Goal: Task Accomplishment & Management: Use online tool/utility

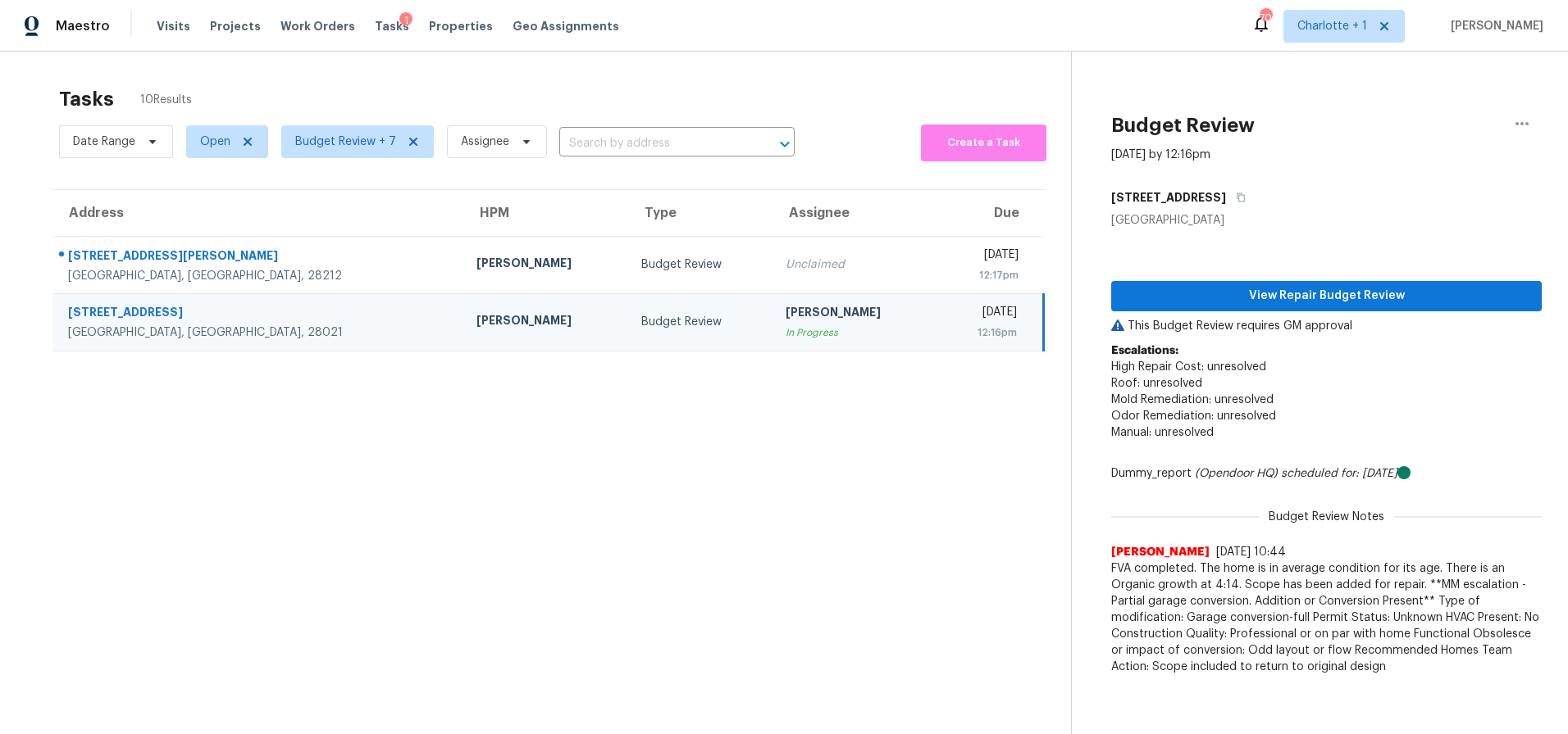
scroll to position [64, 0]
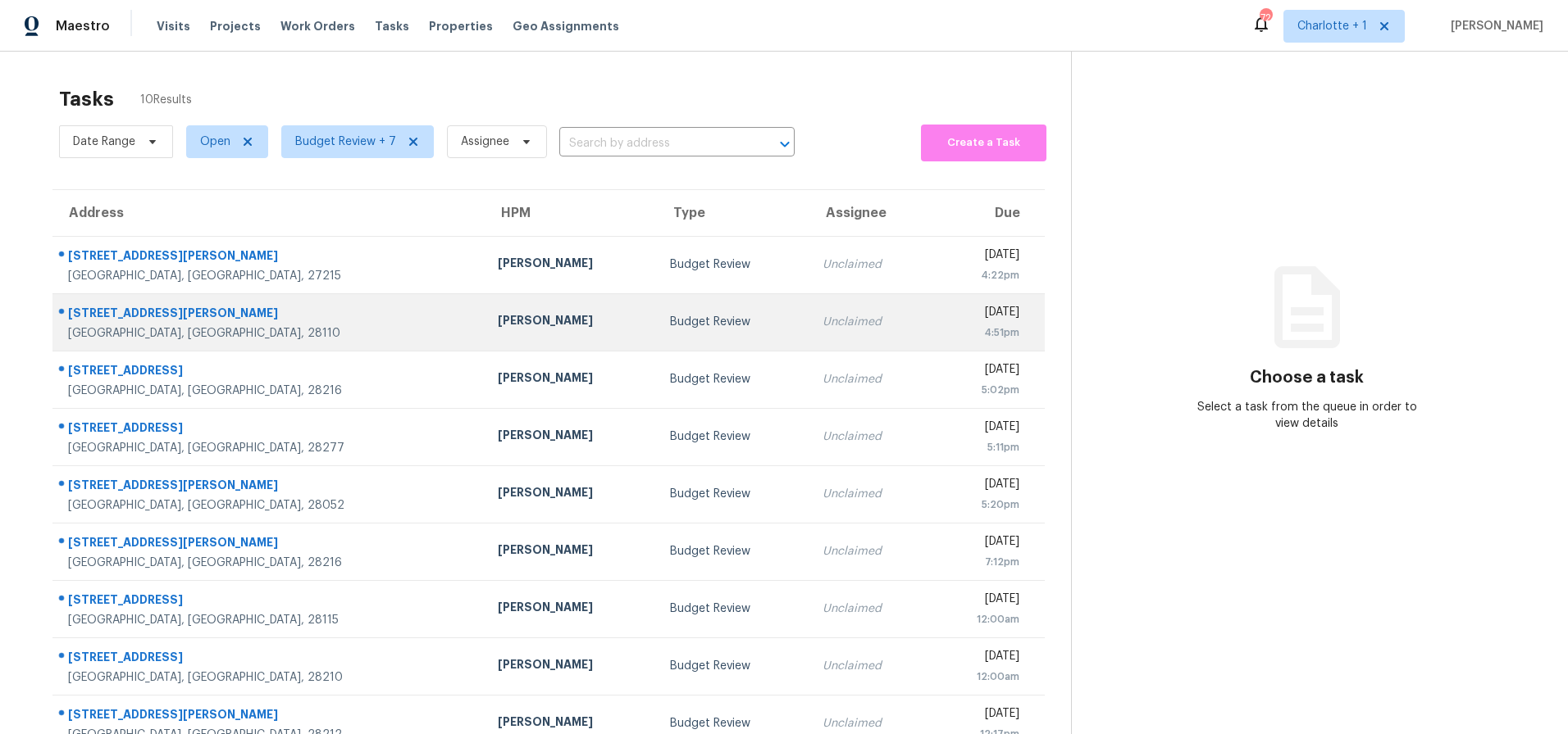
scroll to position [101, 0]
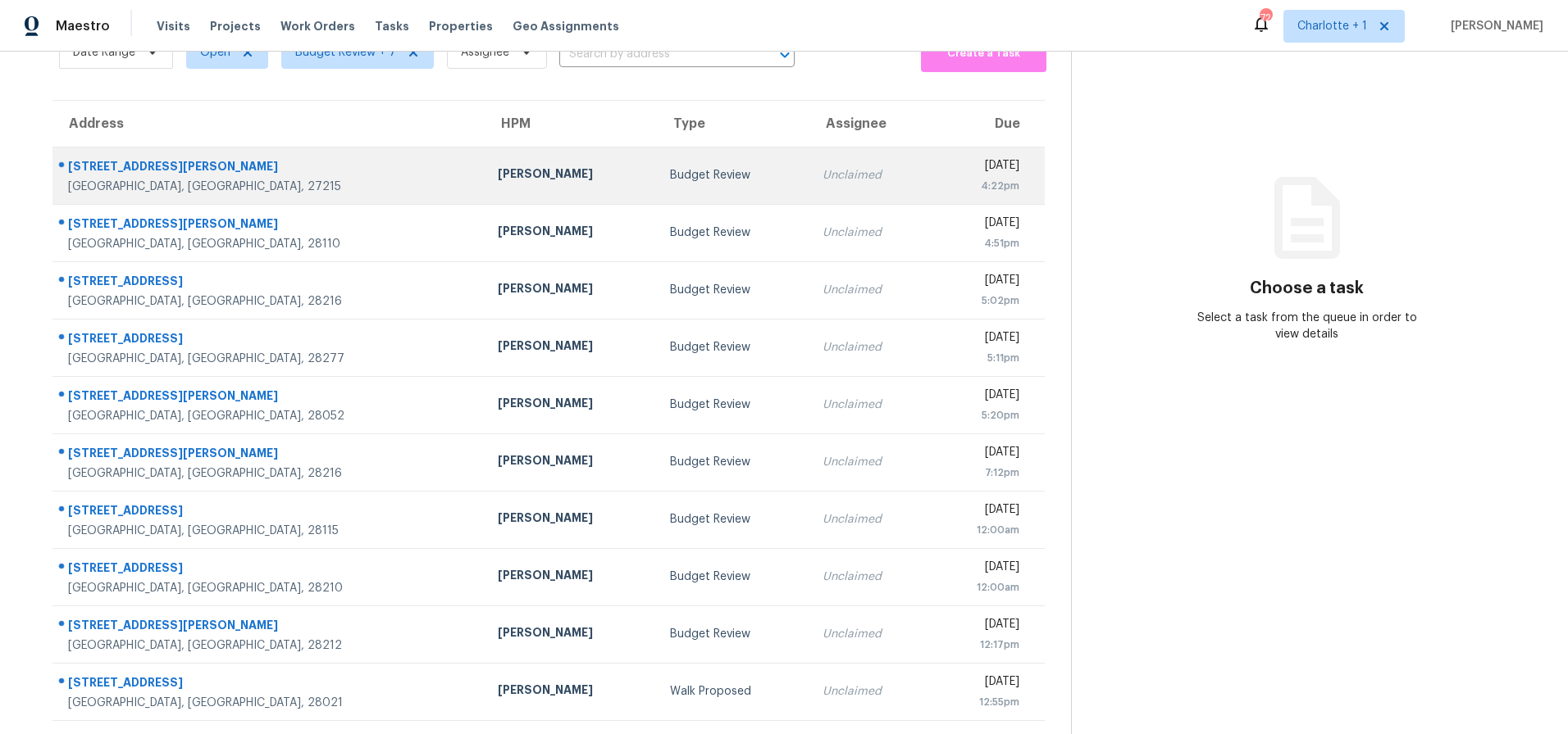
click at [498, 166] on div "Ken Romain" at bounding box center [571, 176] width 146 height 21
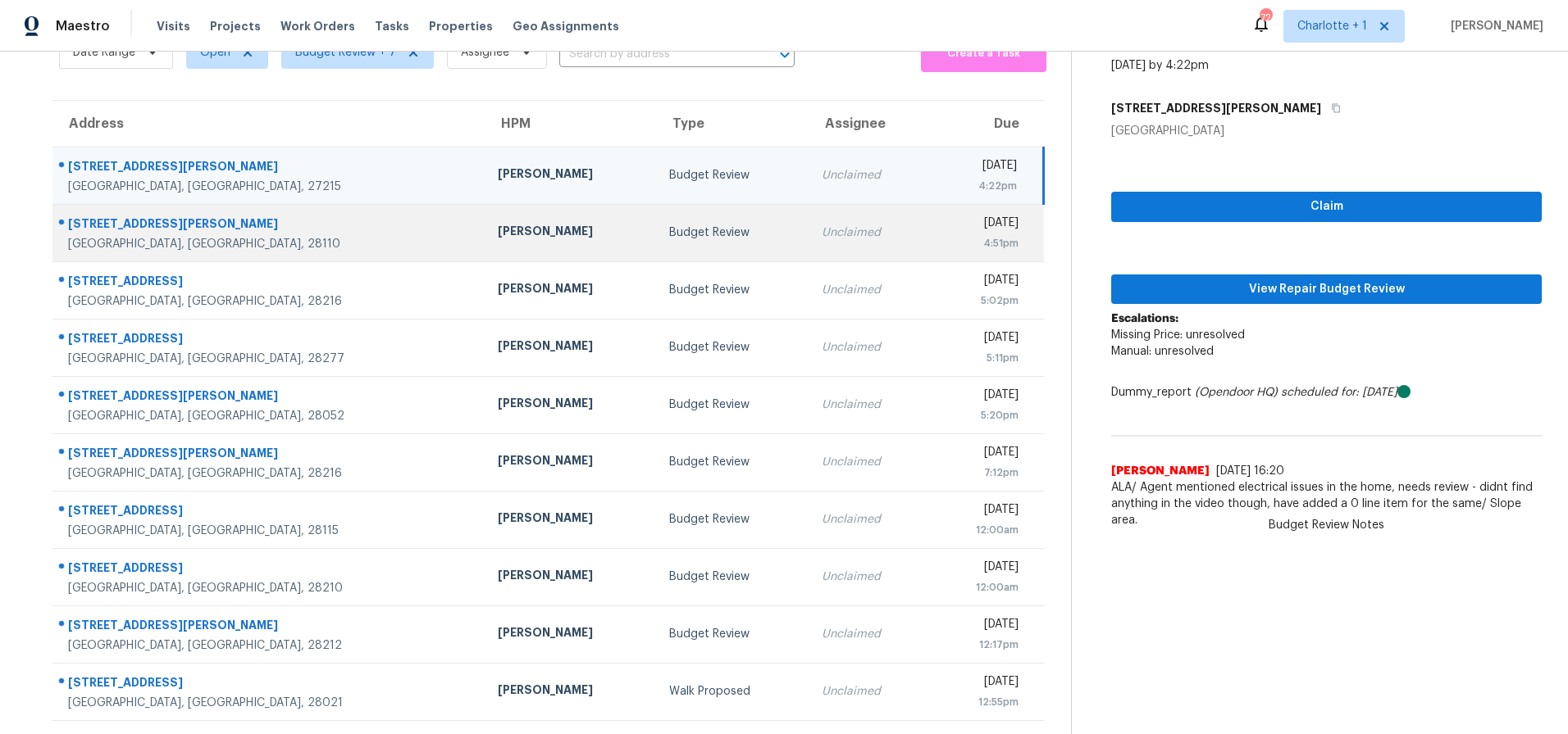
drag, startPoint x: 362, startPoint y: 168, endPoint x: 767, endPoint y: 210, distance: 407.2
click at [498, 168] on div "Ken Romain" at bounding box center [571, 176] width 146 height 21
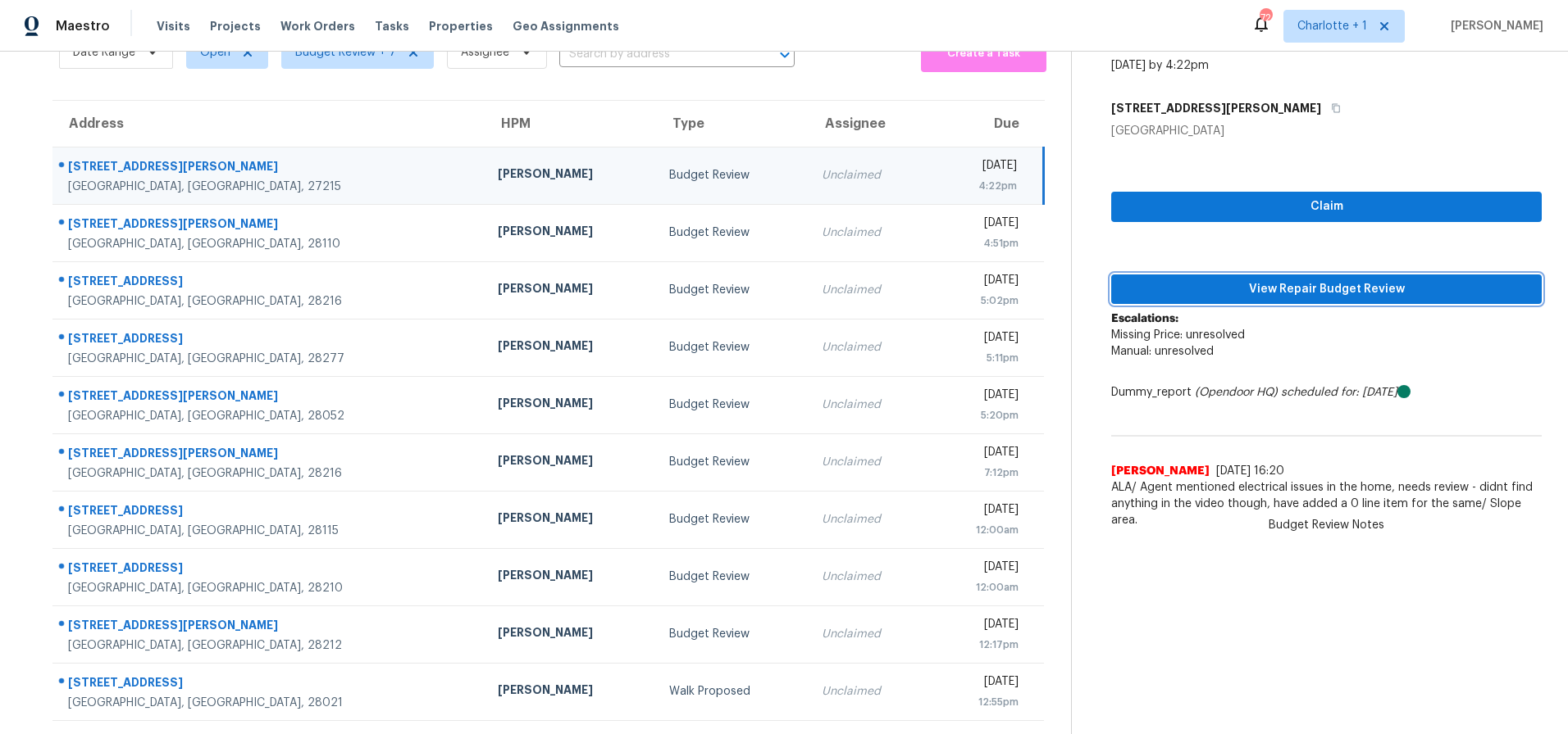
click at [1272, 275] on button "View Repair Budget Review" at bounding box center [1326, 290] width 431 height 30
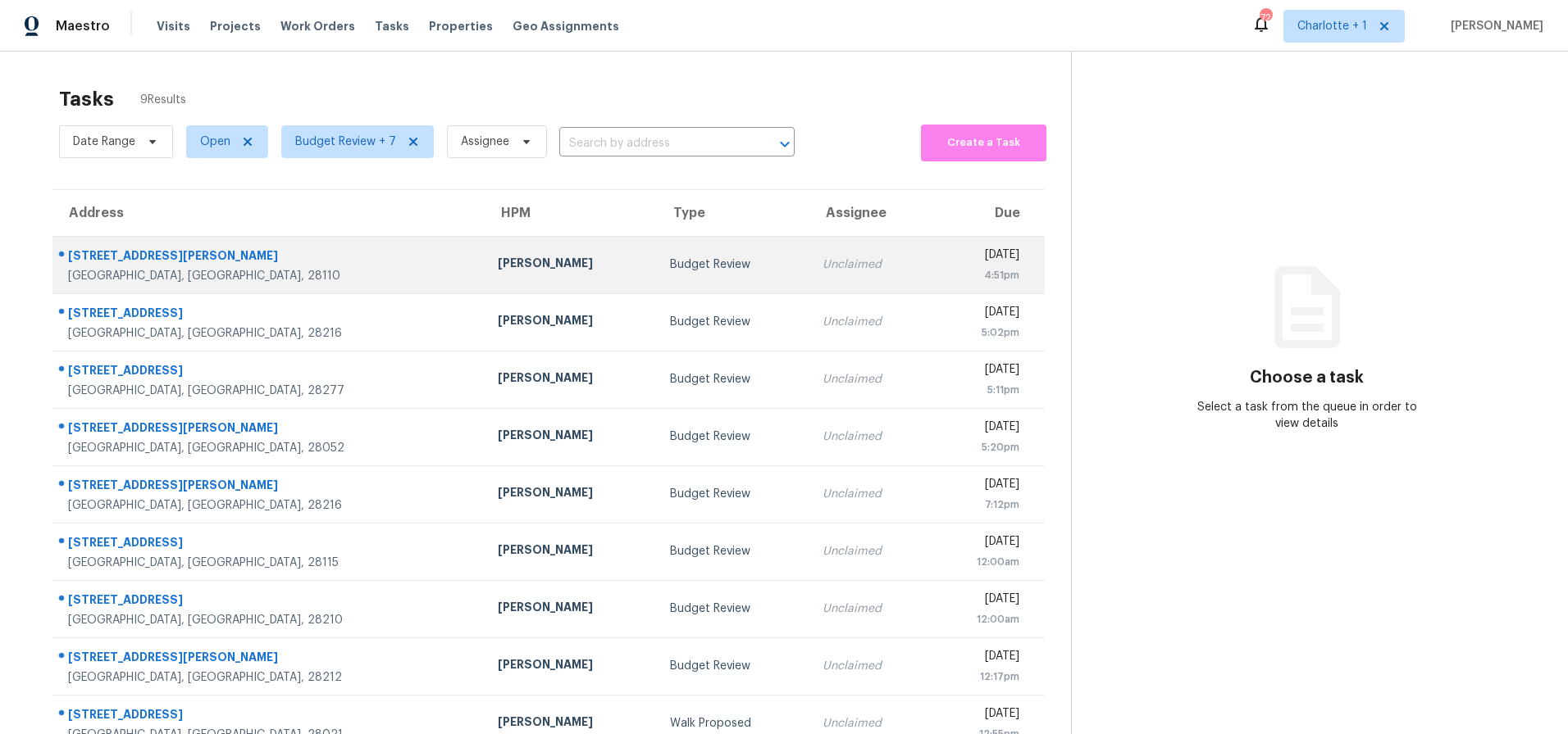
click at [270, 275] on div "[GEOGRAPHIC_DATA], [GEOGRAPHIC_DATA], 28110" at bounding box center [270, 276] width 403 height 16
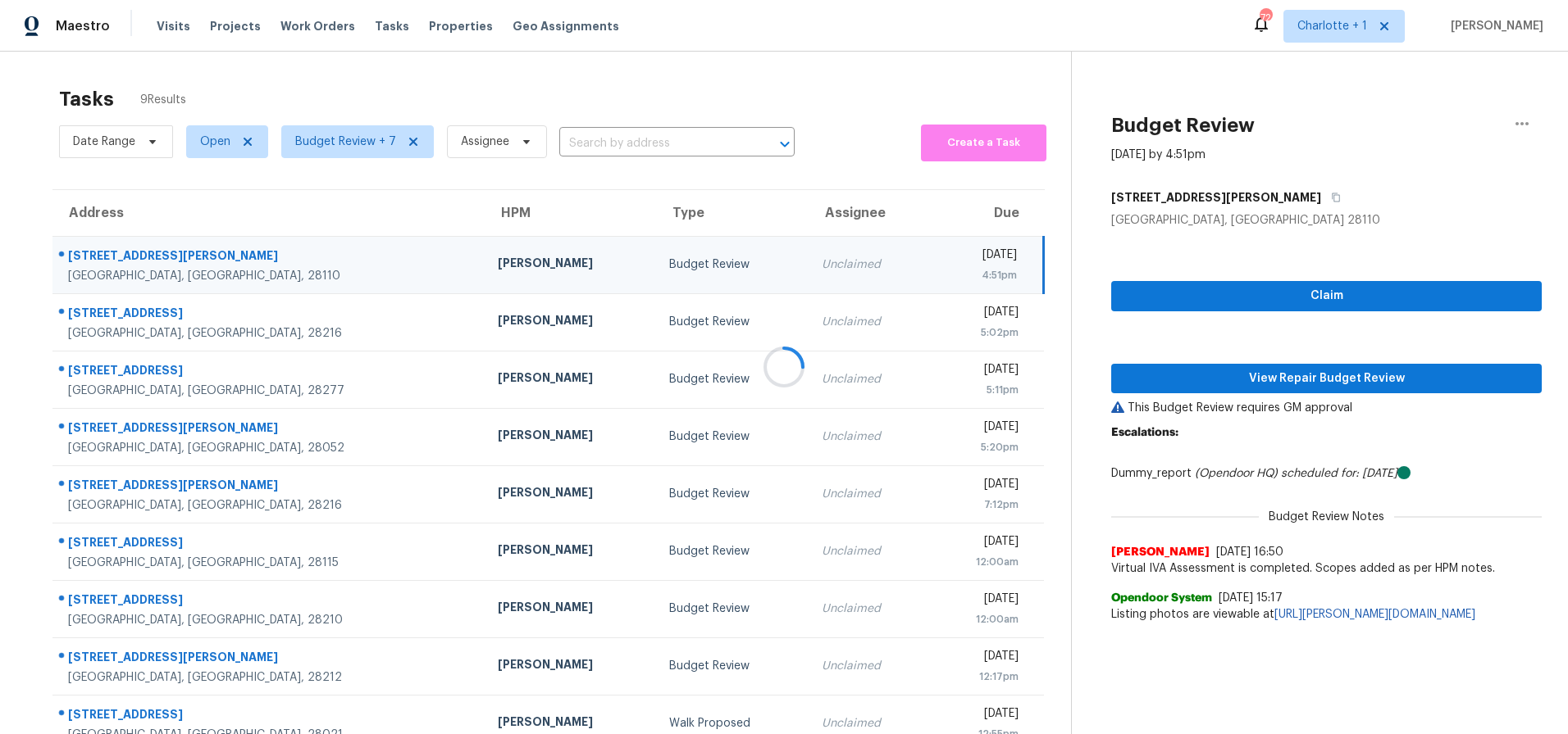
click at [491, 227] on div at bounding box center [784, 367] width 1568 height 734
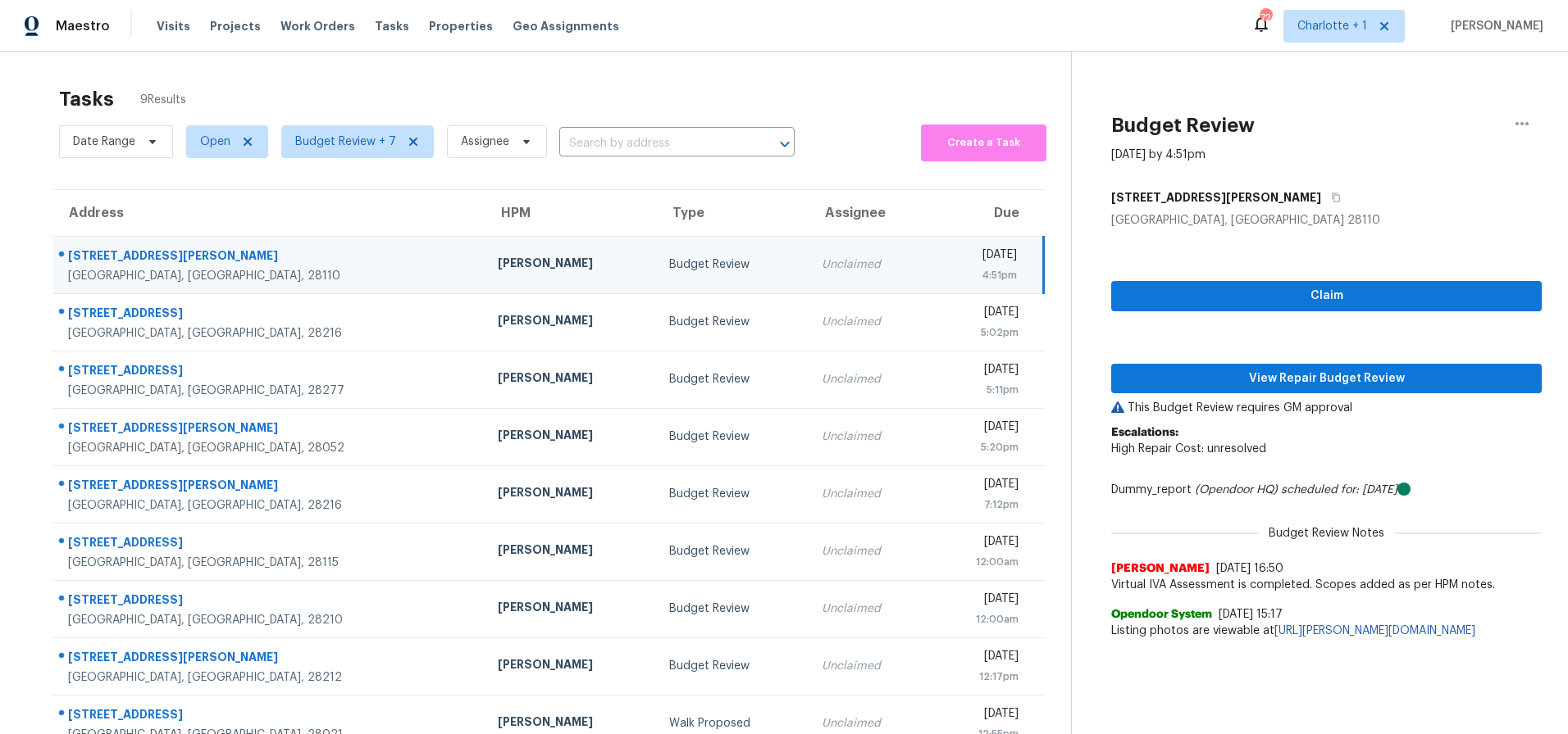
click at [942, 268] on div "4:51pm" at bounding box center [980, 276] width 76 height 16
click at [1195, 378] on span "View Repair Budget Review" at bounding box center [1326, 379] width 404 height 21
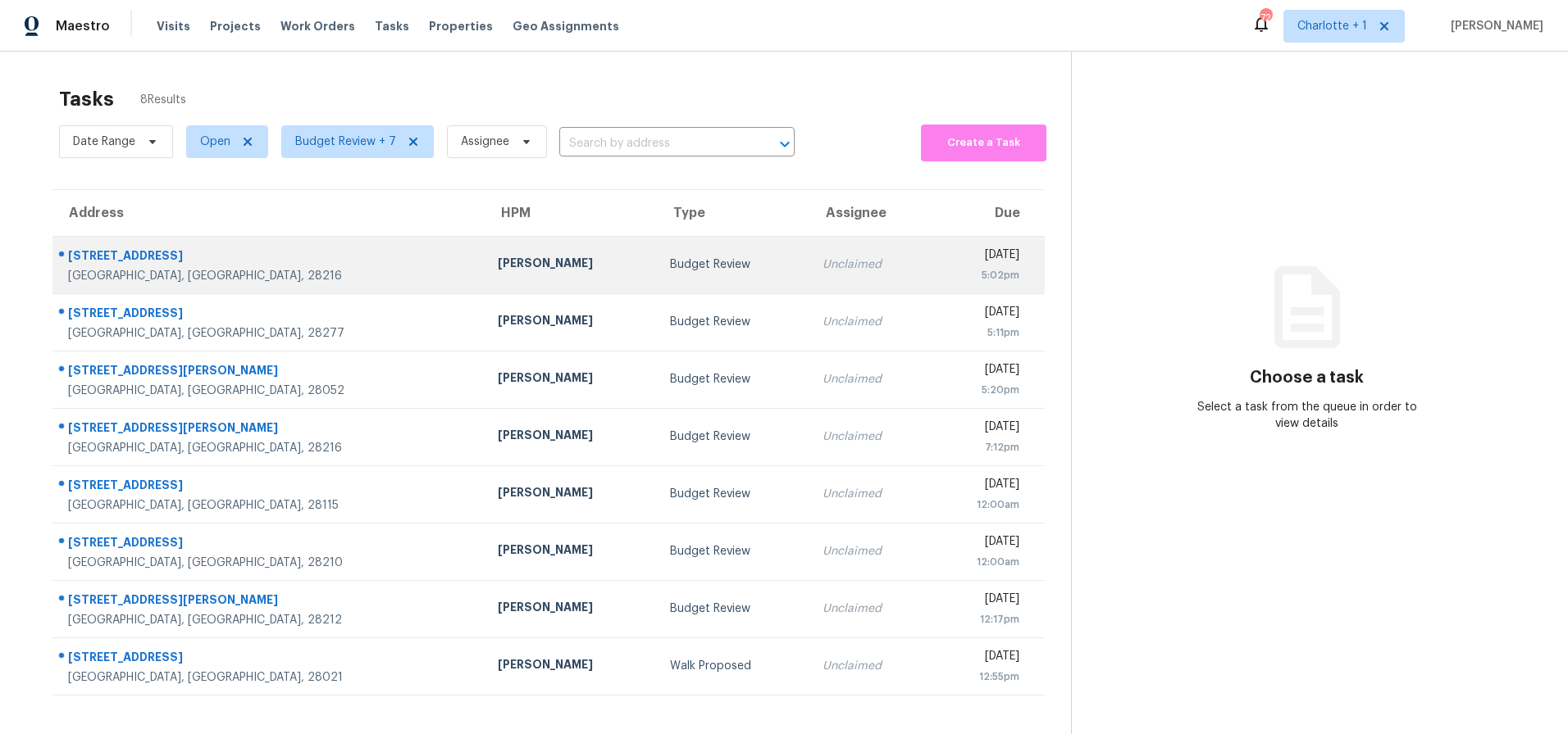
click at [498, 260] on div "[PERSON_NAME]" at bounding box center [571, 265] width 146 height 21
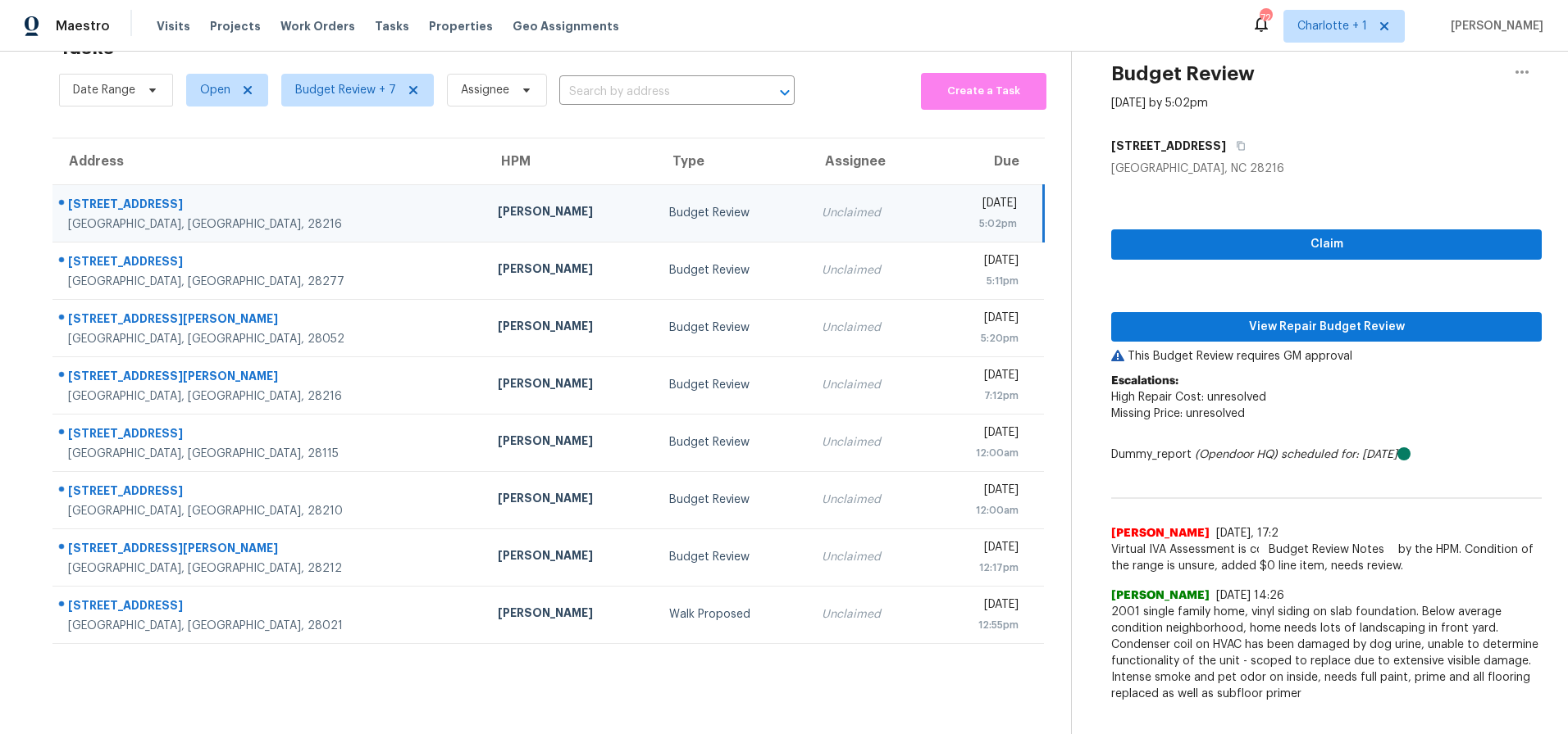
scroll to position [59, 0]
click at [1296, 312] on button "View Repair Budget Review" at bounding box center [1326, 327] width 431 height 30
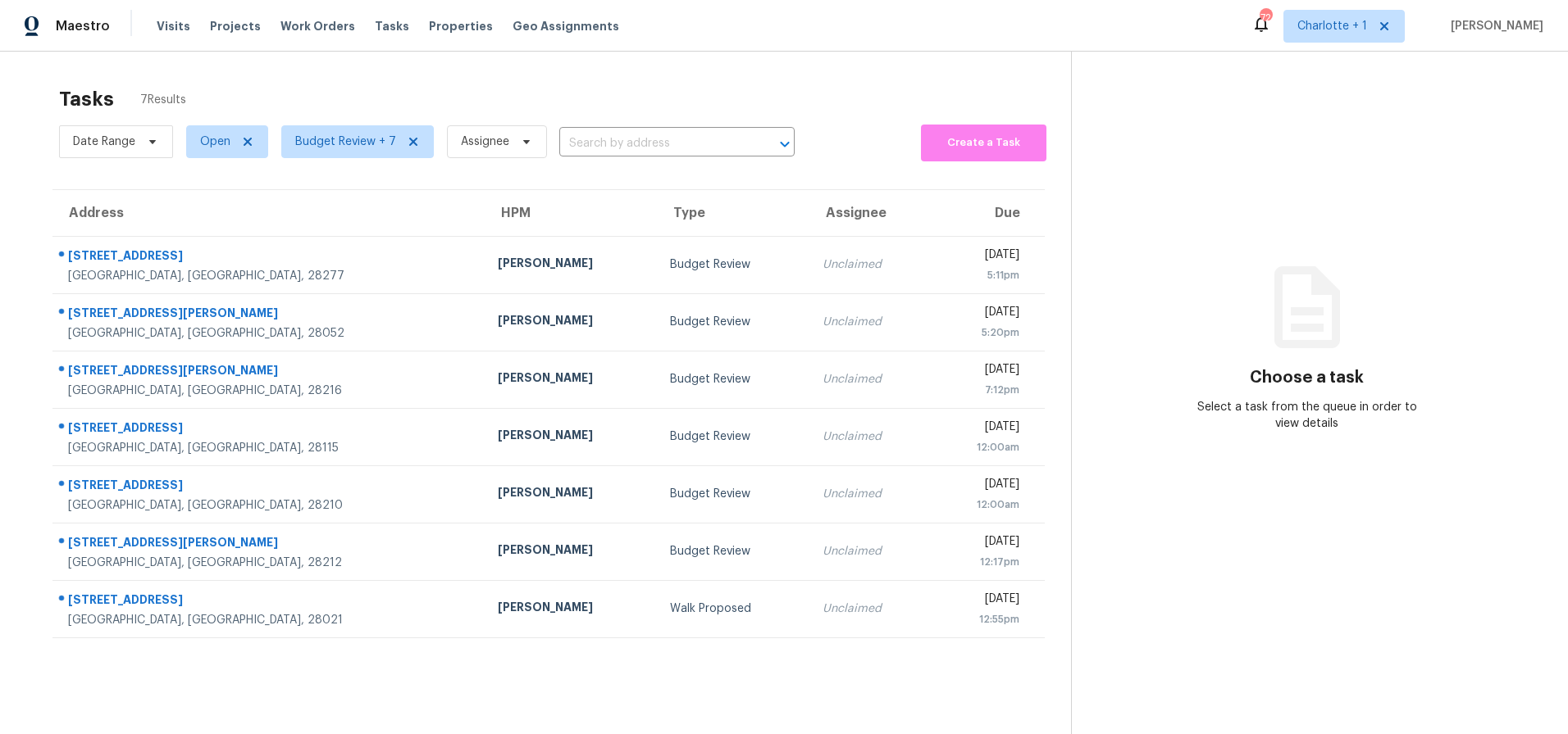
click at [27, 84] on section "Tasks 7 Results Date Range Open Budget Review + 7 Assignee ​ Create a Task Addr…" at bounding box center [548, 432] width 1045 height 708
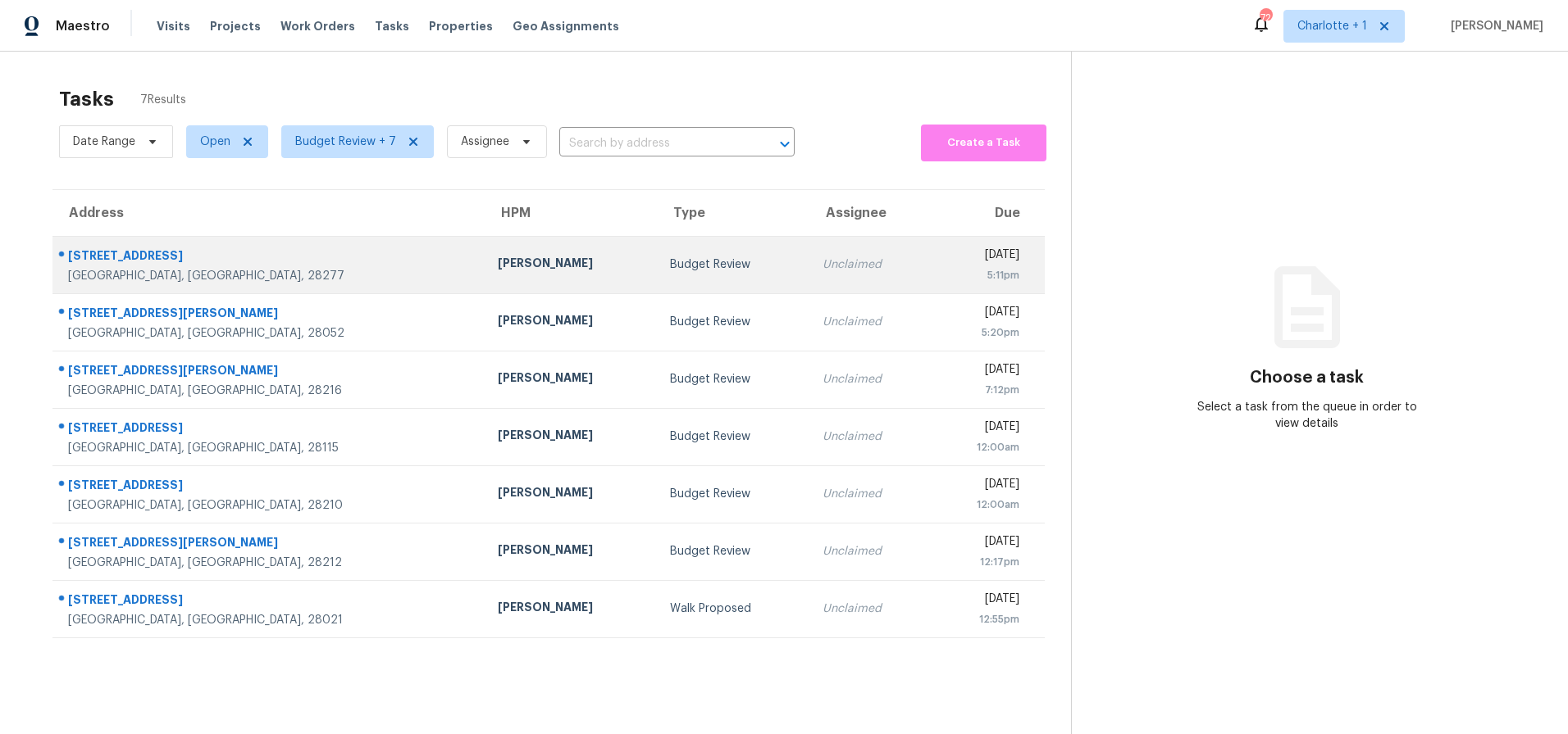
click at [498, 258] on div "[PERSON_NAME]" at bounding box center [571, 265] width 146 height 21
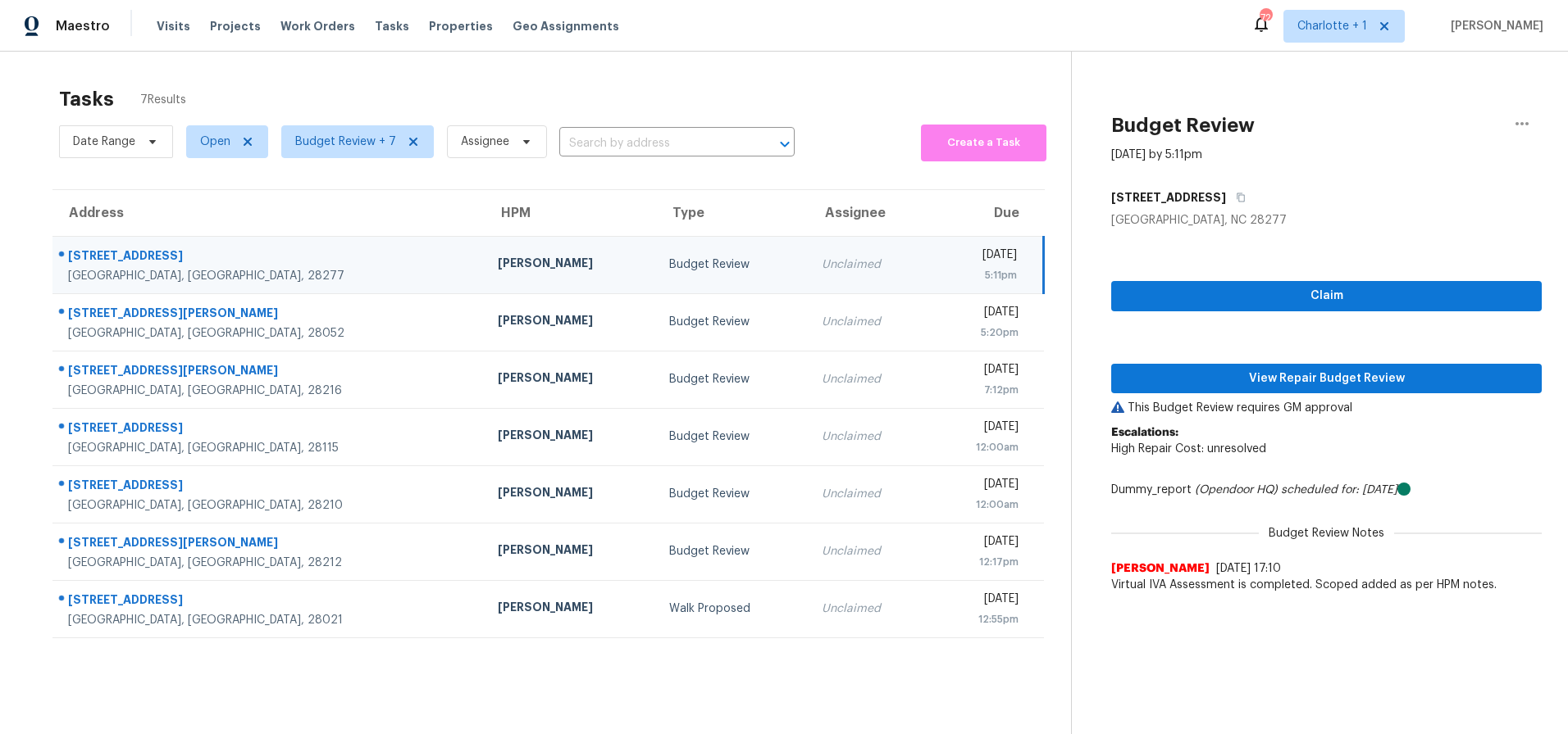
drag, startPoint x: 901, startPoint y: 267, endPoint x: 978, endPoint y: 286, distance: 79.3
click at [942, 268] on div "5:11pm" at bounding box center [980, 276] width 76 height 16
click at [278, 267] on div "[STREET_ADDRESS]" at bounding box center [270, 258] width 403 height 21
click at [1277, 372] on span "View Repair Budget Review" at bounding box center [1326, 379] width 404 height 21
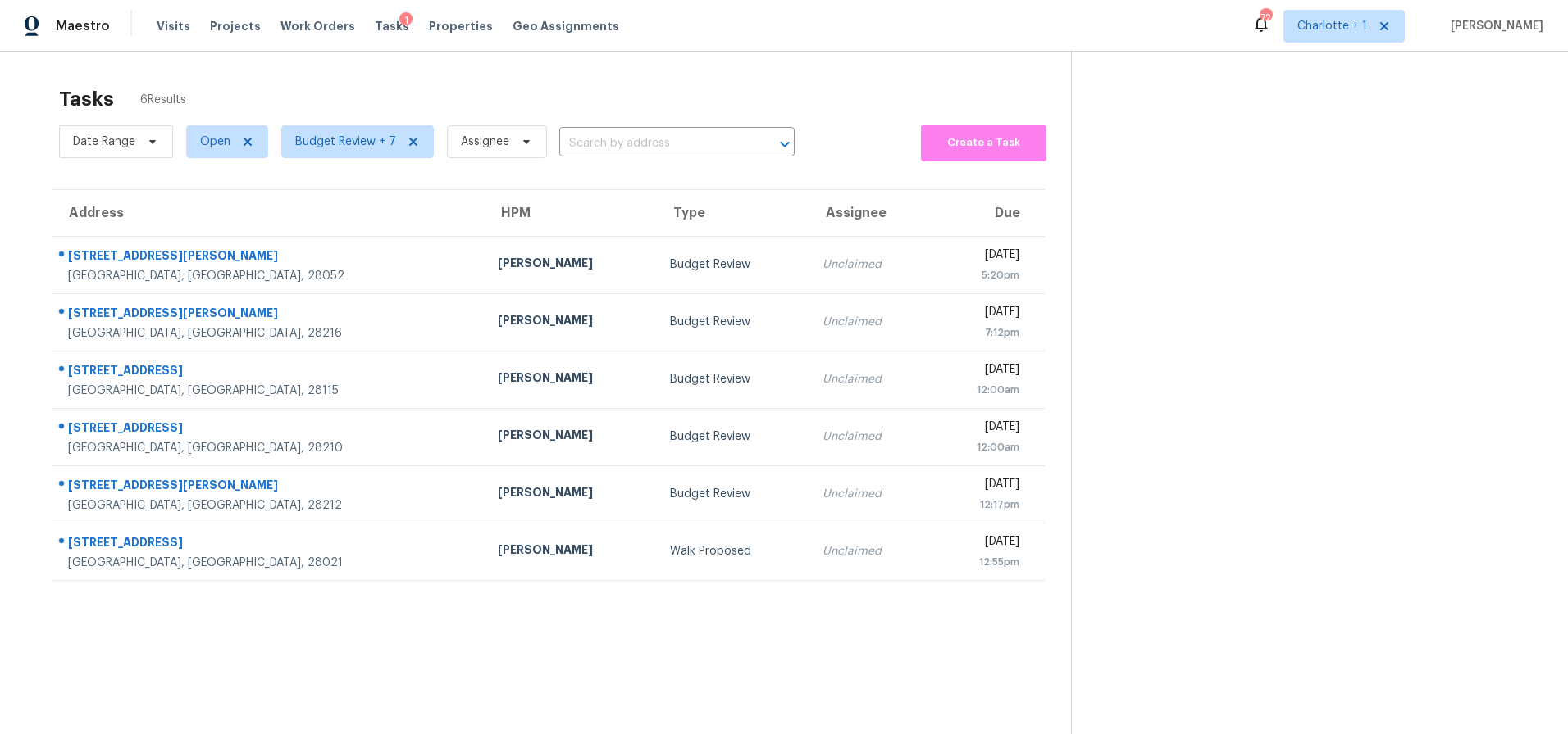
click at [739, 96] on div "Tasks 6 Results" at bounding box center [565, 99] width 1012 height 43
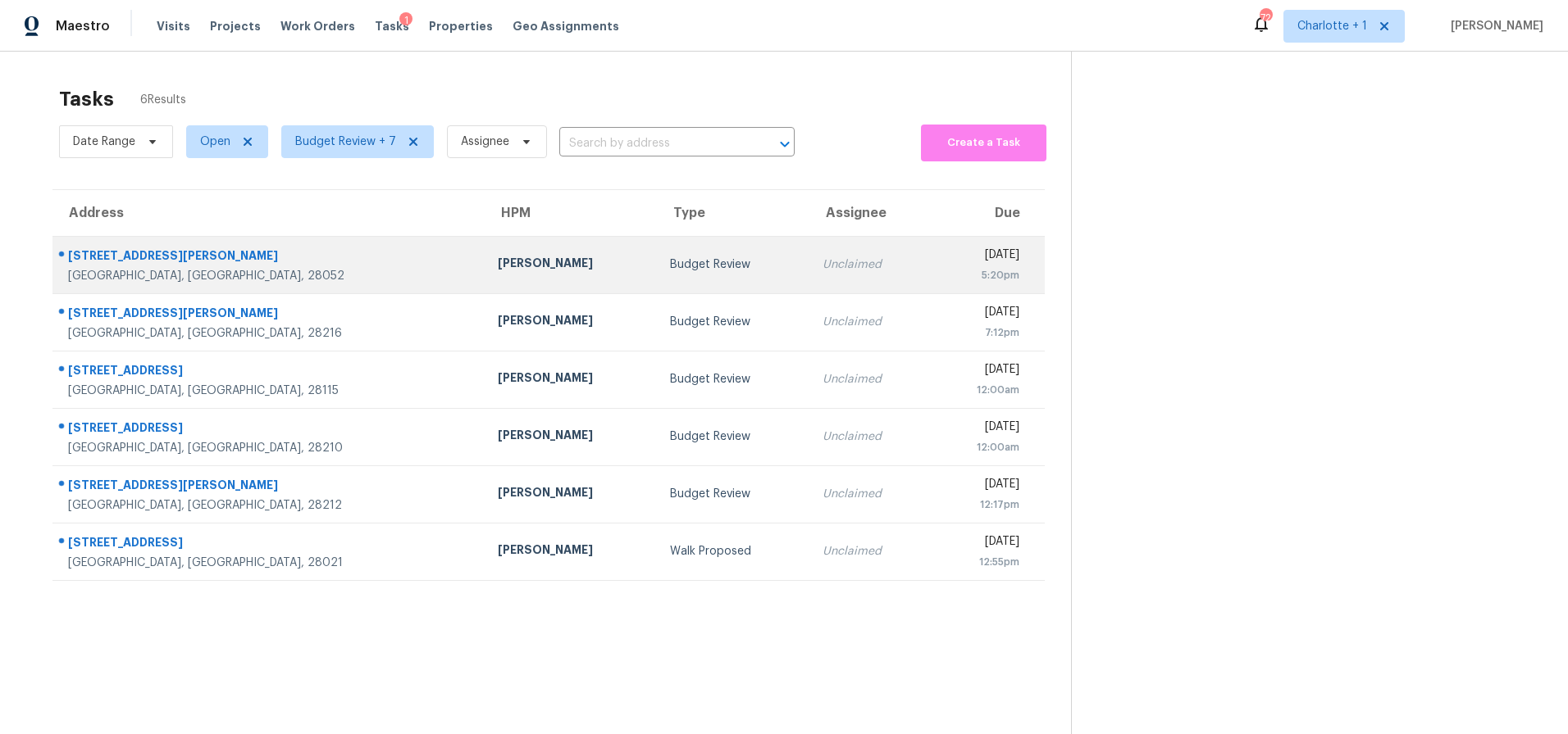
click at [498, 262] on div "Ryan Carder" at bounding box center [571, 265] width 146 height 21
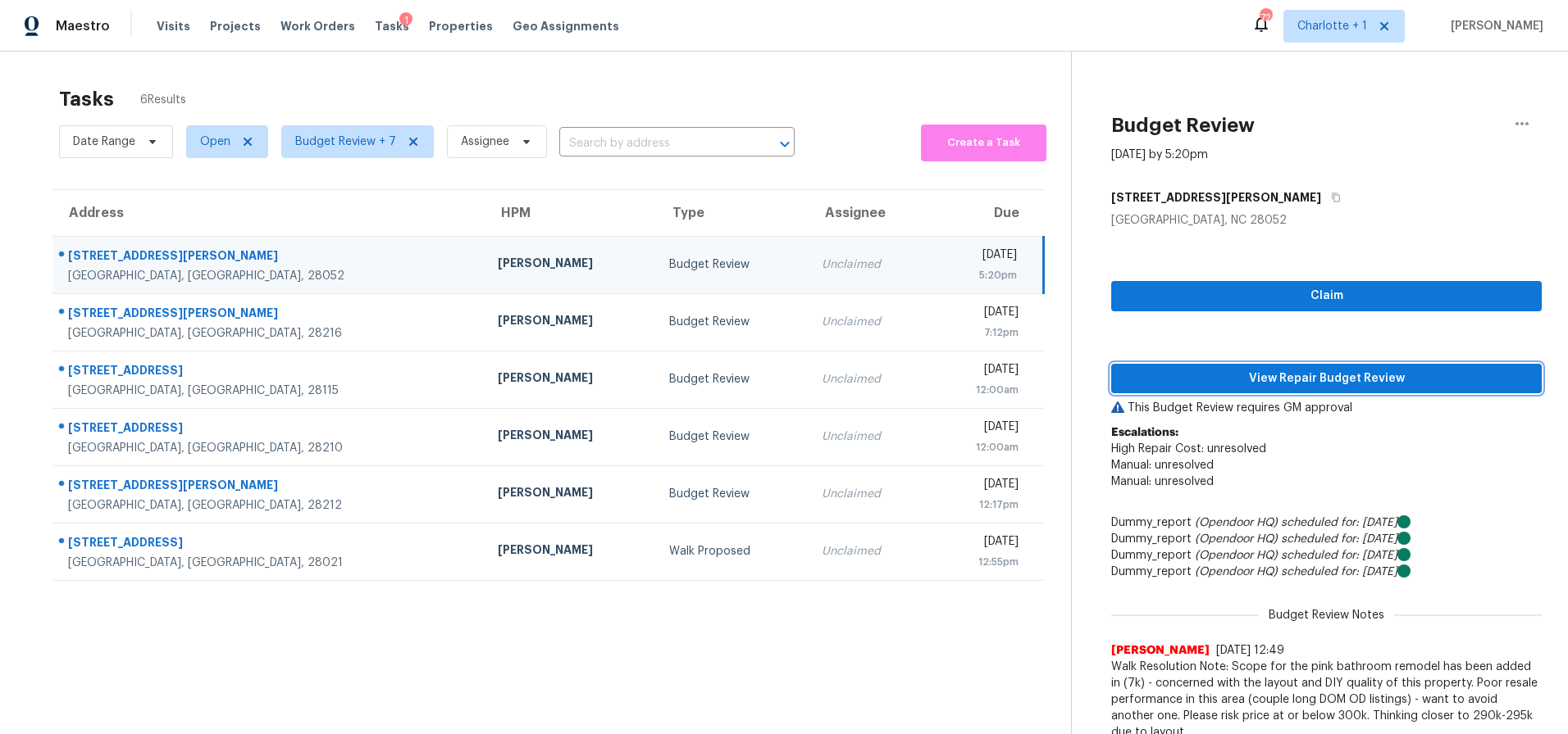
click at [1270, 381] on span "View Repair Budget Review" at bounding box center [1326, 379] width 404 height 21
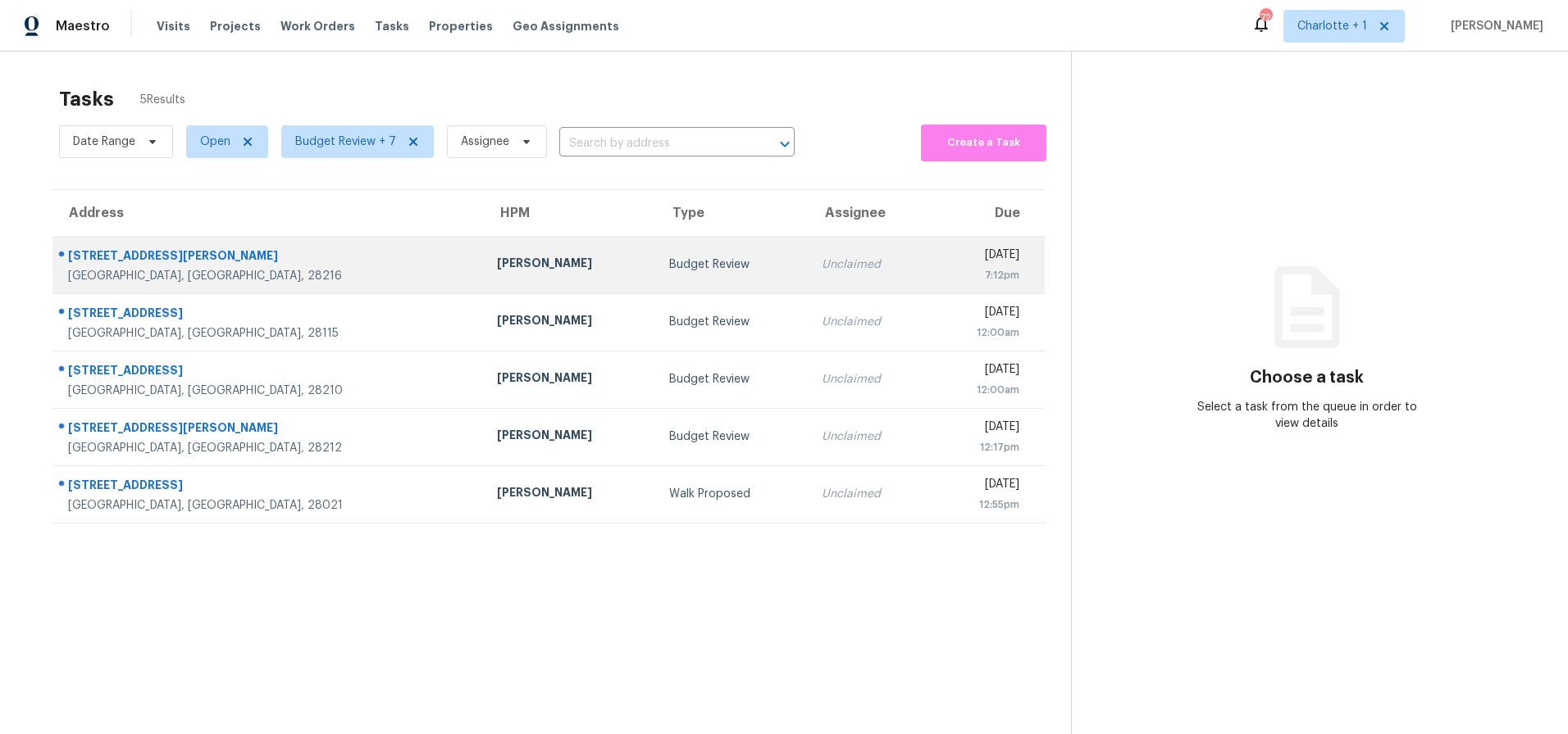
click at [809, 273] on td "Unclaimed" at bounding box center [869, 265] width 121 height 57
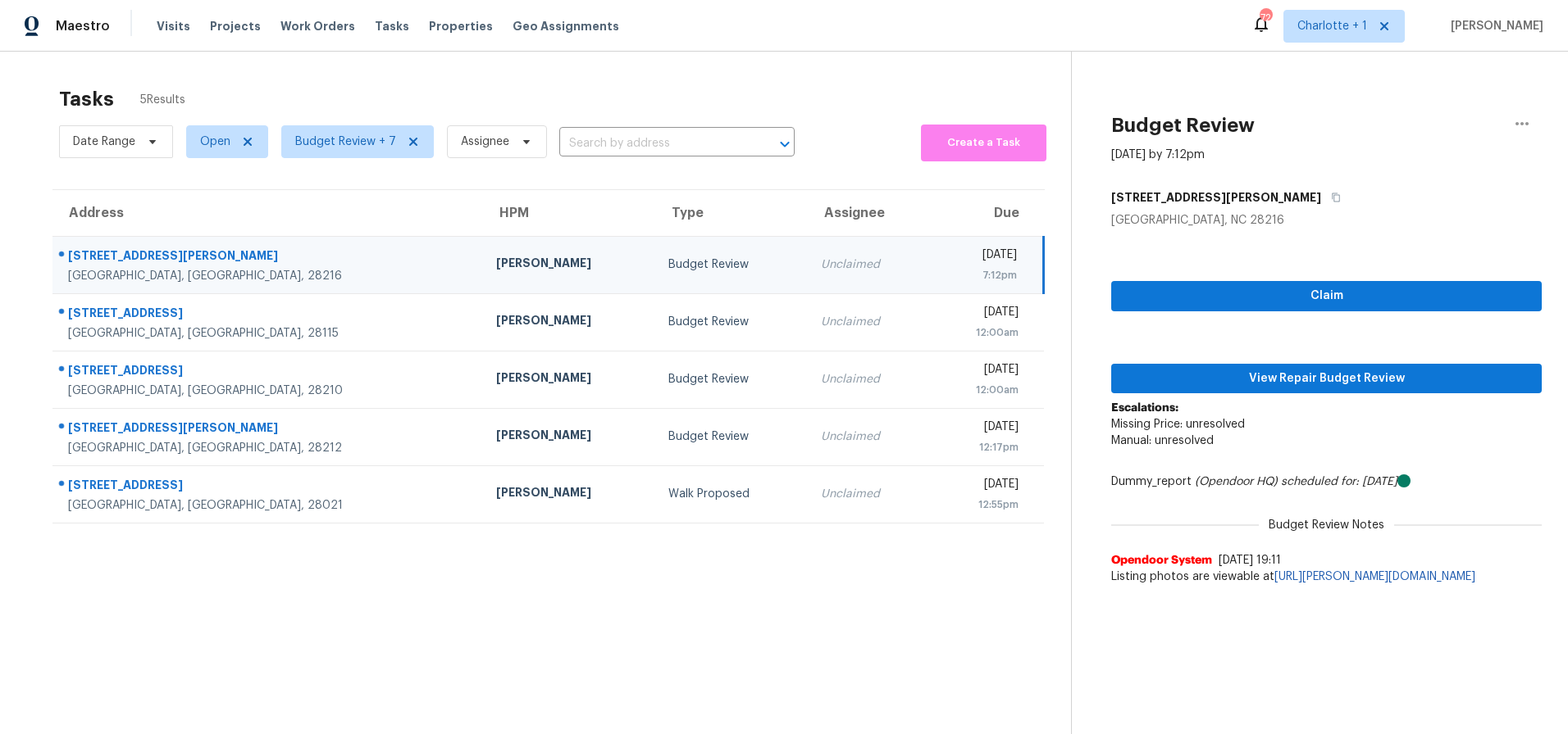
click at [821, 264] on div "Unclaimed" at bounding box center [868, 265] width 95 height 16
click at [1277, 383] on span "View Repair Budget Review" at bounding box center [1326, 379] width 404 height 21
